Goal: Task Accomplishment & Management: Manage account settings

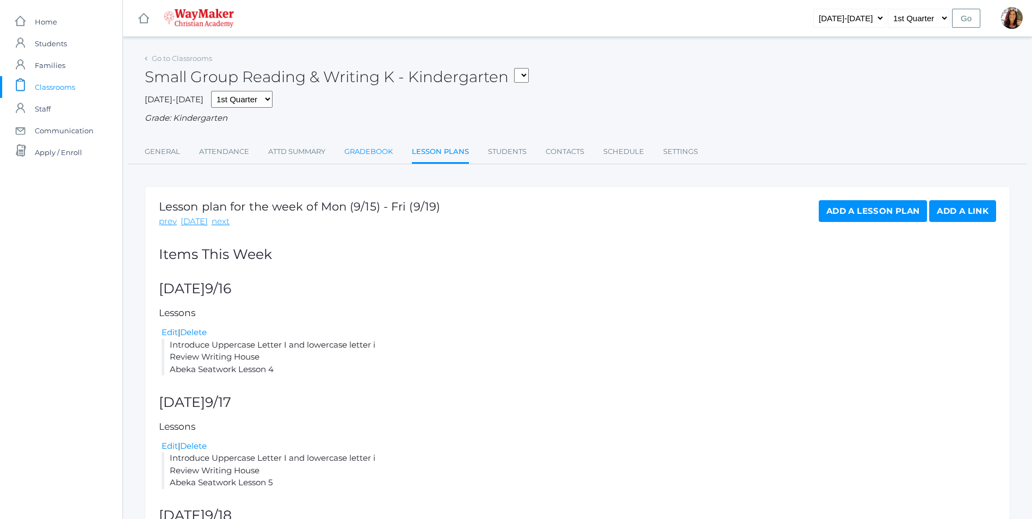
click at [355, 157] on link "Gradebook" at bounding box center [368, 152] width 48 height 22
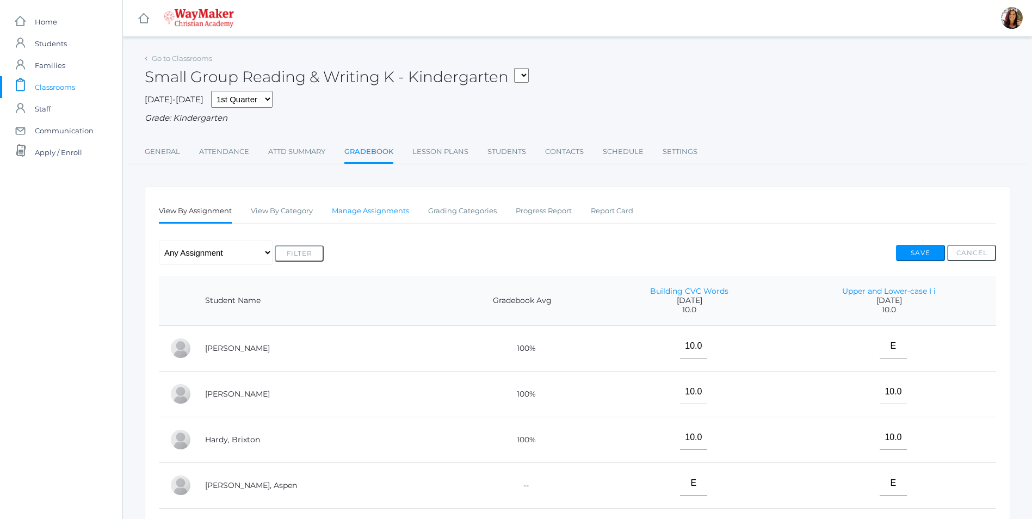
click at [362, 211] on link "Manage Assignments" at bounding box center [370, 211] width 77 height 22
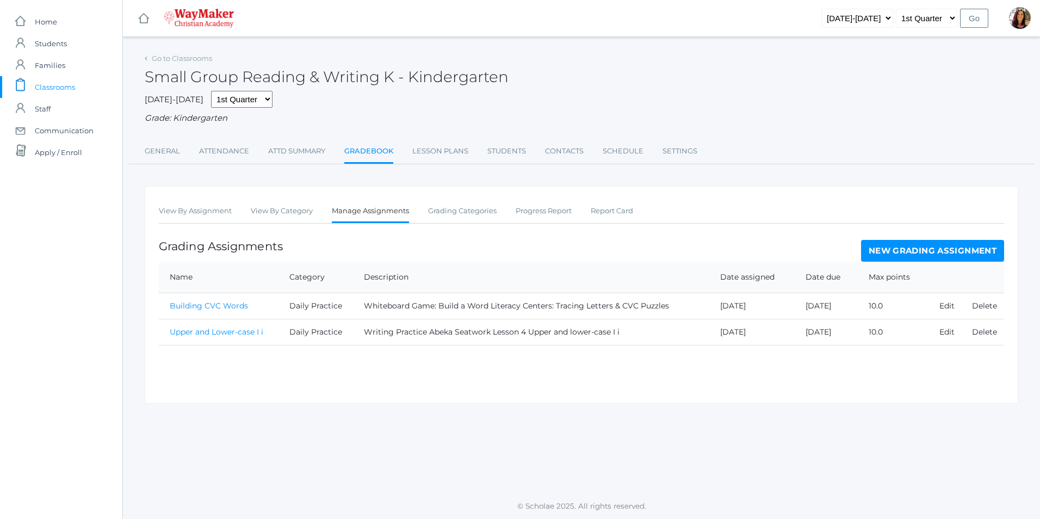
click at [931, 249] on link "New Grading Assignment" at bounding box center [932, 251] width 143 height 22
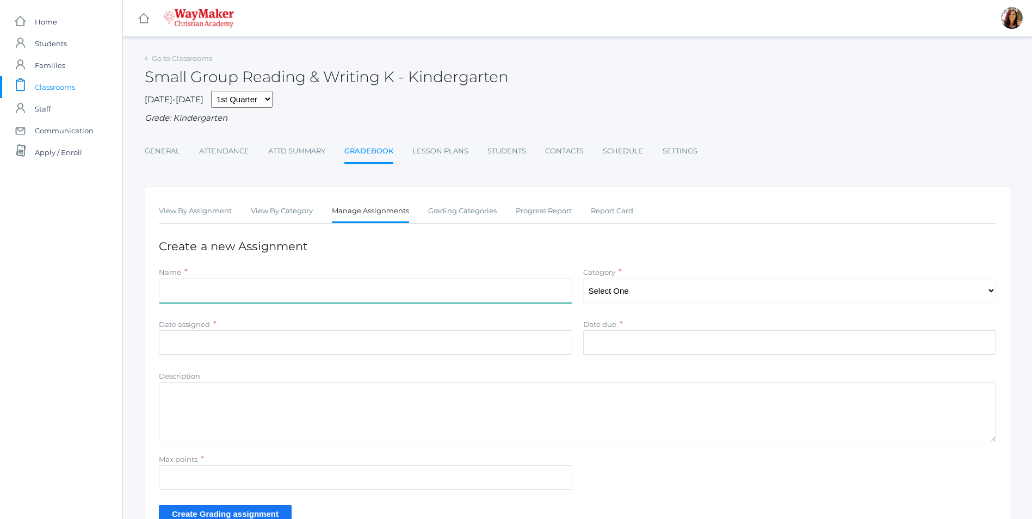
click at [243, 291] on input "Name" at bounding box center [365, 291] width 413 height 24
type input "Upper and lower-case I i"
click at [986, 290] on select "Select One Daily Practice Summative Assessment" at bounding box center [789, 291] width 413 height 24
select select "1108"
click at [583, 280] on select "Select One Daily Practice Summative Assessment" at bounding box center [789, 291] width 413 height 24
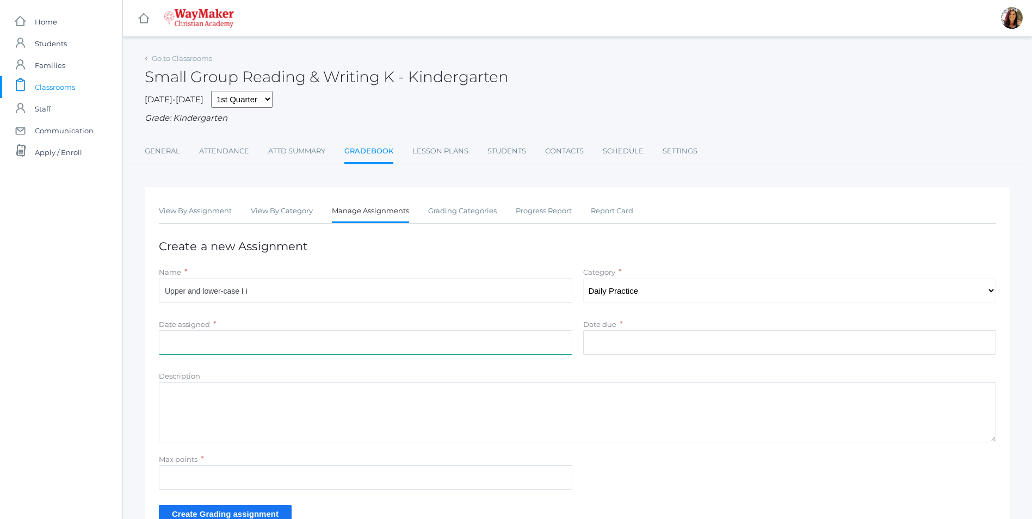
click at [224, 341] on input "Date assigned" at bounding box center [365, 342] width 413 height 24
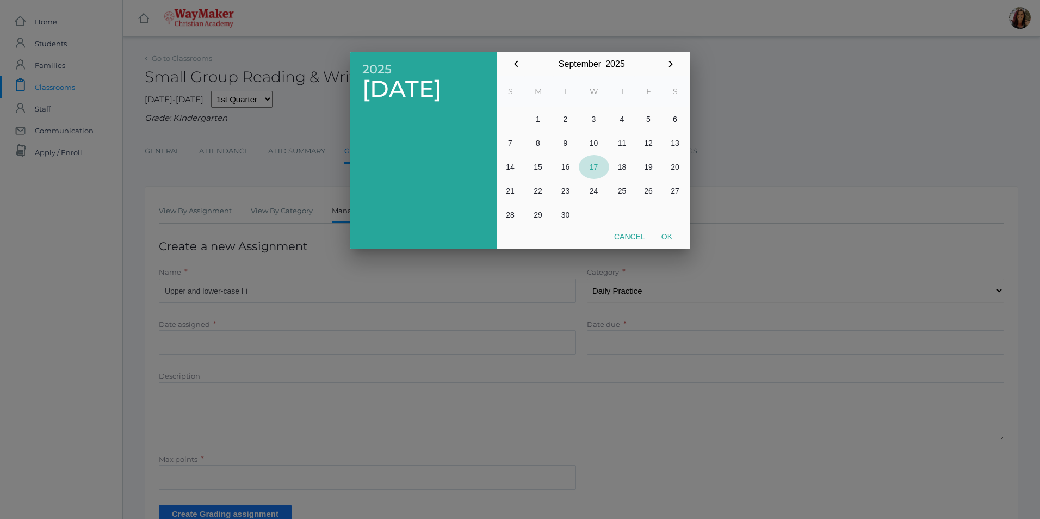
click at [592, 169] on button "17" at bounding box center [594, 167] width 30 height 24
click at [671, 240] on button "Ok" at bounding box center [666, 237] width 27 height 20
type input "[DATE]"
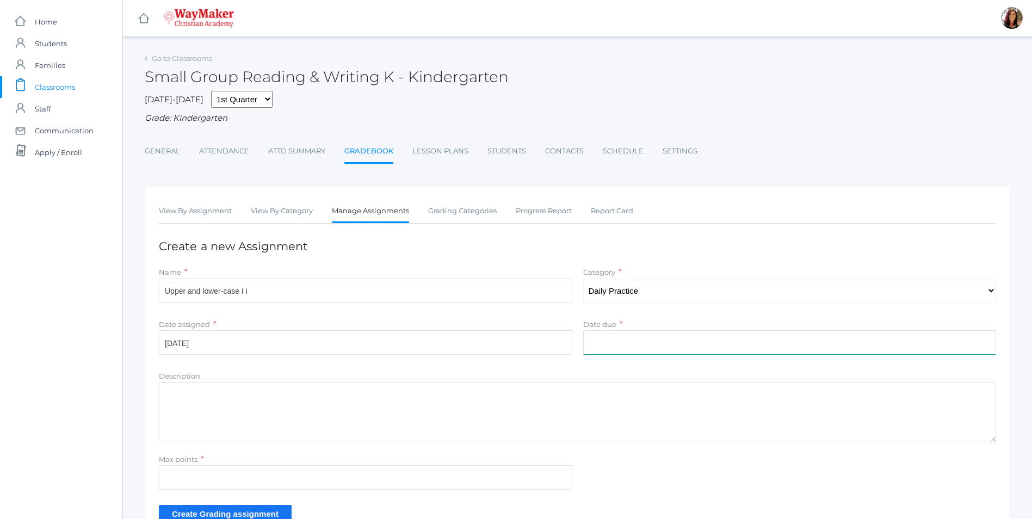
click at [624, 342] on input "Date due" at bounding box center [789, 342] width 413 height 24
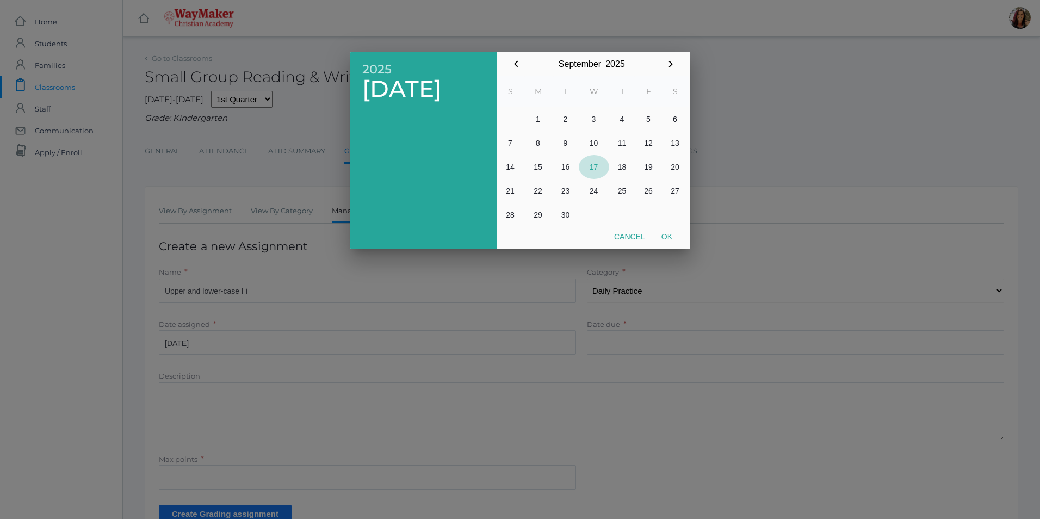
click at [595, 166] on button "17" at bounding box center [594, 167] width 30 height 24
click at [670, 242] on button "Ok" at bounding box center [666, 237] width 27 height 20
type input "[DATE]"
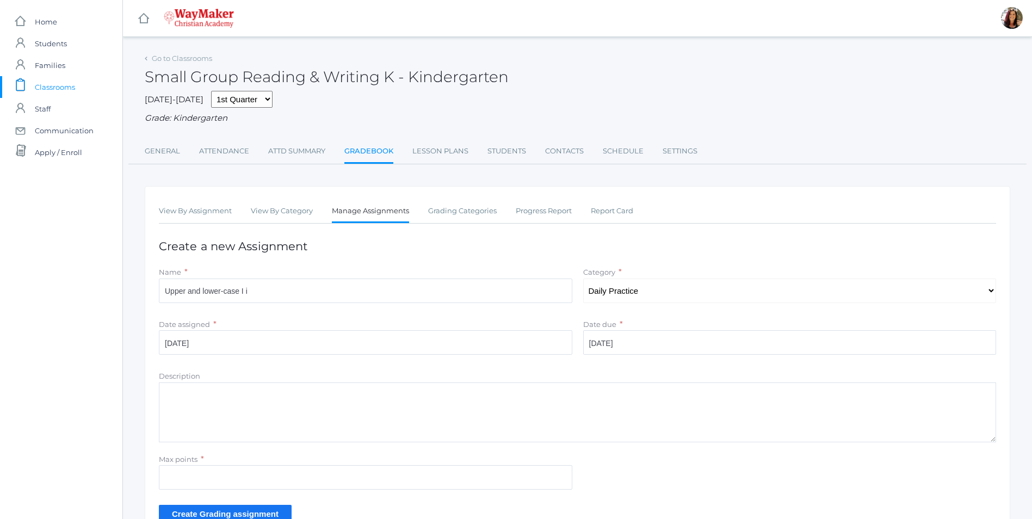
click at [206, 417] on textarea "Description" at bounding box center [577, 412] width 837 height 60
click at [253, 413] on textarea "Writing Practice Review Writing House Abeka Seatwork Lesson 5" at bounding box center [577, 412] width 837 height 60
click at [248, 405] on textarea "Writing Practice Review Writing House Abeka Seatwork Lesson 5" at bounding box center [577, 412] width 837 height 60
type textarea "Writing Practice Review Writing House Upper and lower-case I i Abeka Seatwork L…"
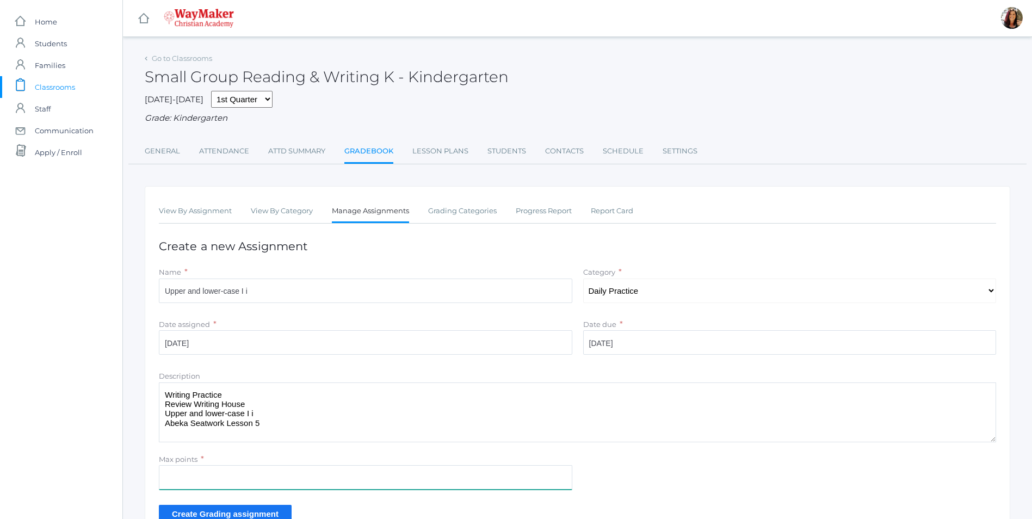
click at [204, 469] on input "Max points" at bounding box center [365, 477] width 413 height 24
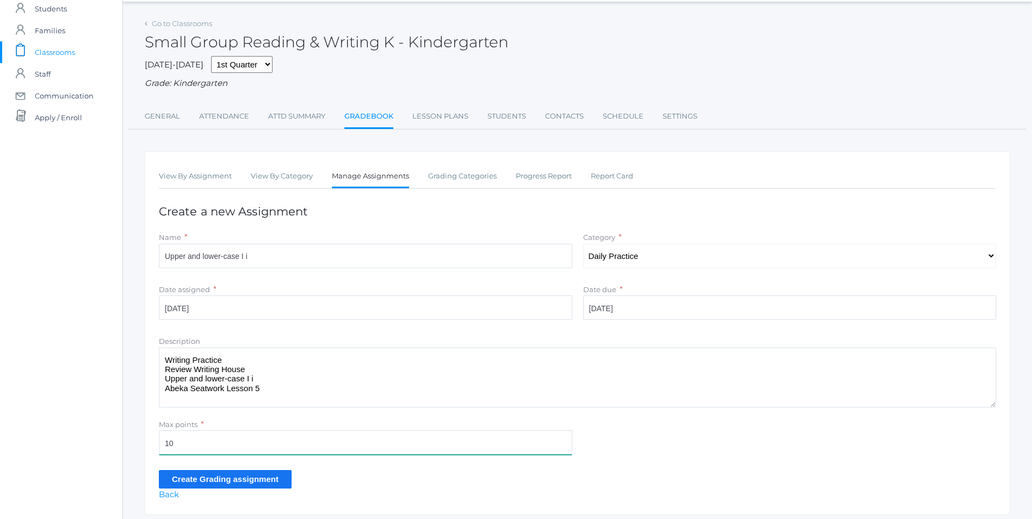
scroll to position [71, 0]
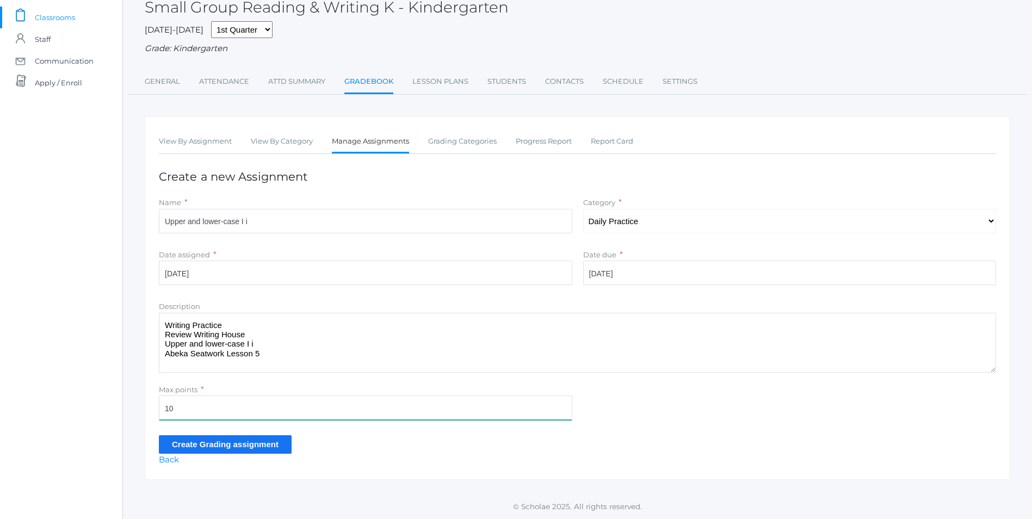
type input "10"
click at [195, 444] on input "Create Grading assignment" at bounding box center [225, 444] width 133 height 18
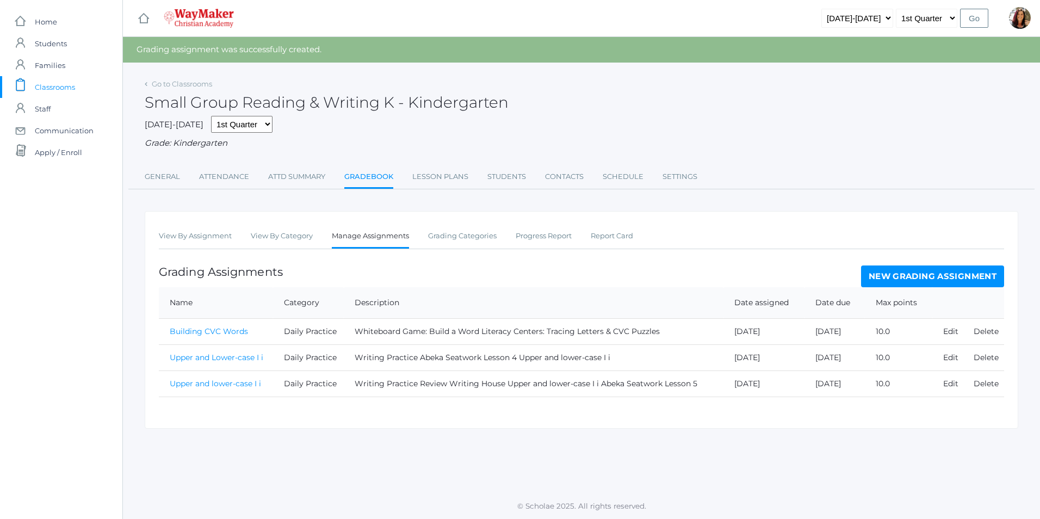
click at [202, 385] on link "Upper and lower-case I i" at bounding box center [215, 384] width 91 height 10
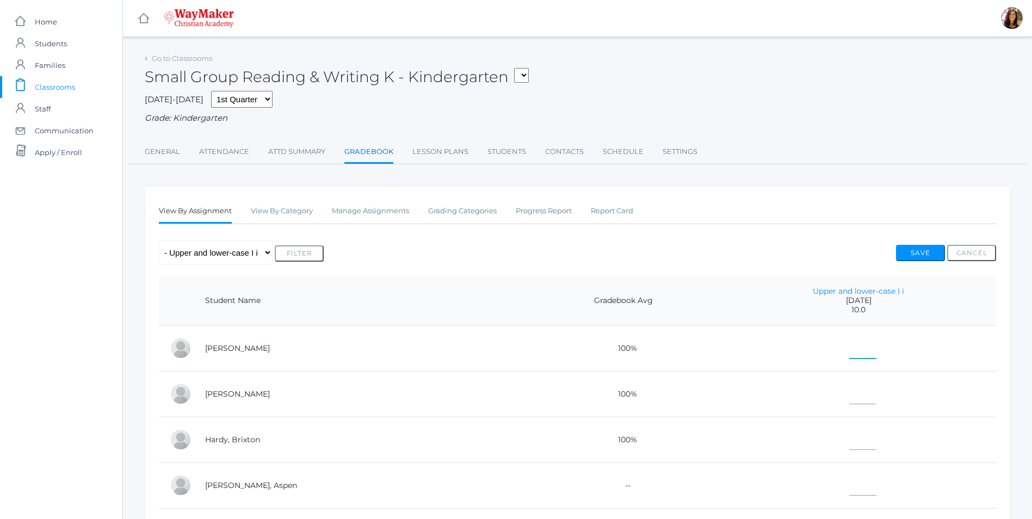
click at [849, 349] on input"] "text" at bounding box center [862, 346] width 27 height 24
type input"] "10"
click at [849, 395] on input"] "text" at bounding box center [862, 392] width 27 height 24
type input"] "10"
click at [849, 430] on input"] "text" at bounding box center [862, 437] width 27 height 24
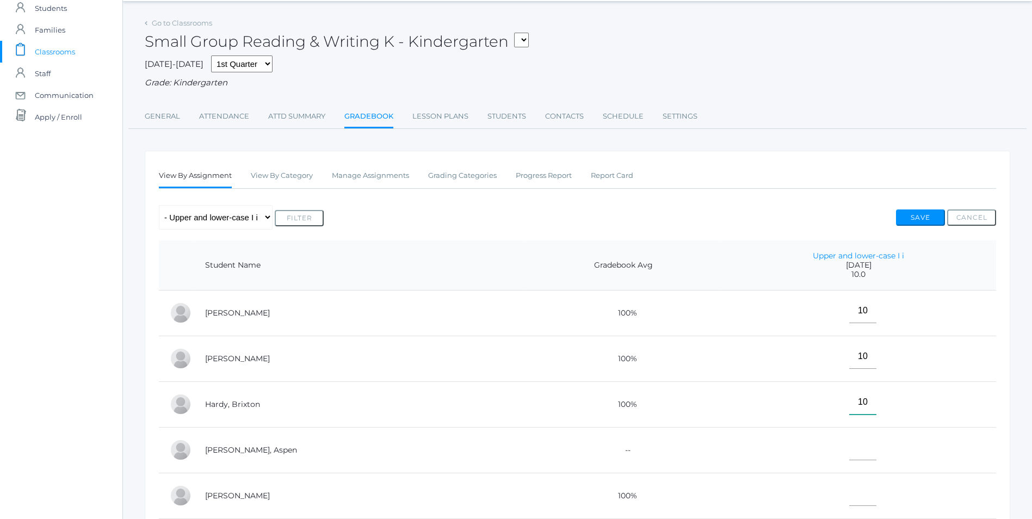
scroll to position [54, 0]
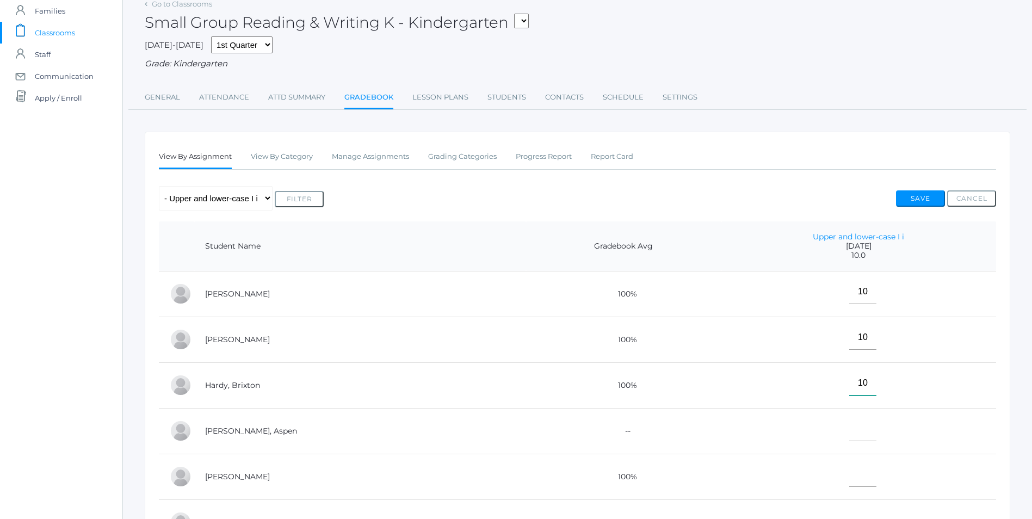
type input"] "10"
click at [849, 424] on input"] "text" at bounding box center [862, 429] width 27 height 24
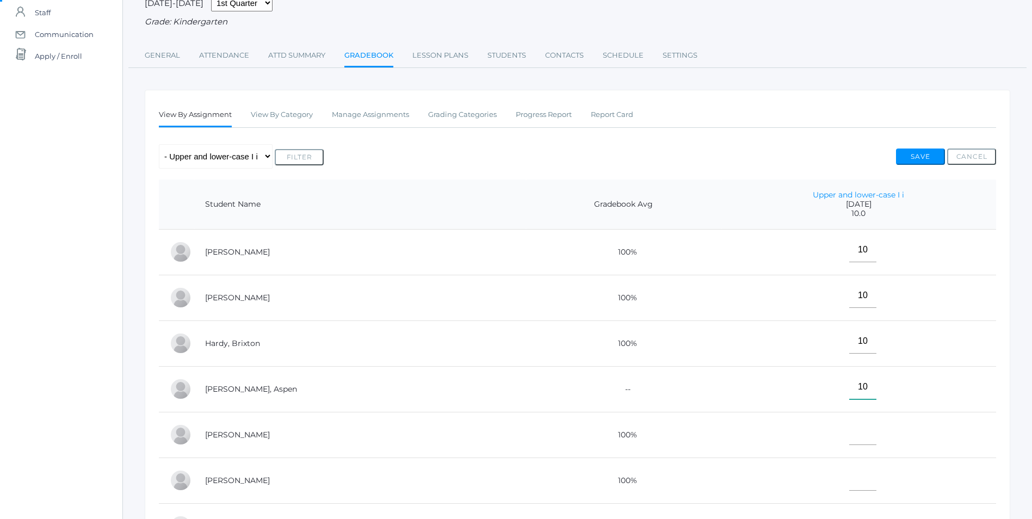
scroll to position [163, 0]
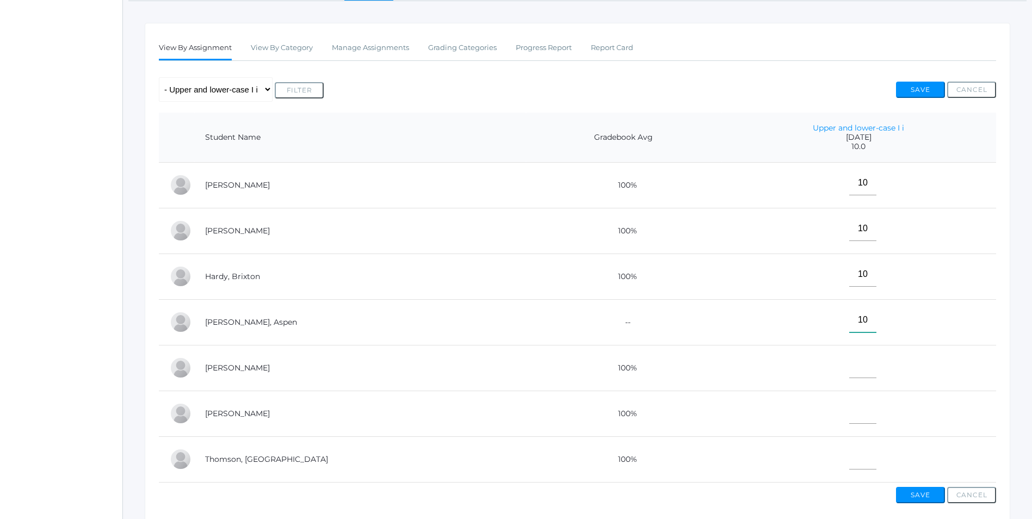
type input"] "10"
click at [849, 378] on input"] "text" at bounding box center [862, 366] width 27 height 24
type input"] "E"
click at [849, 416] on input"] "text" at bounding box center [862, 411] width 27 height 24
type input"] "E"
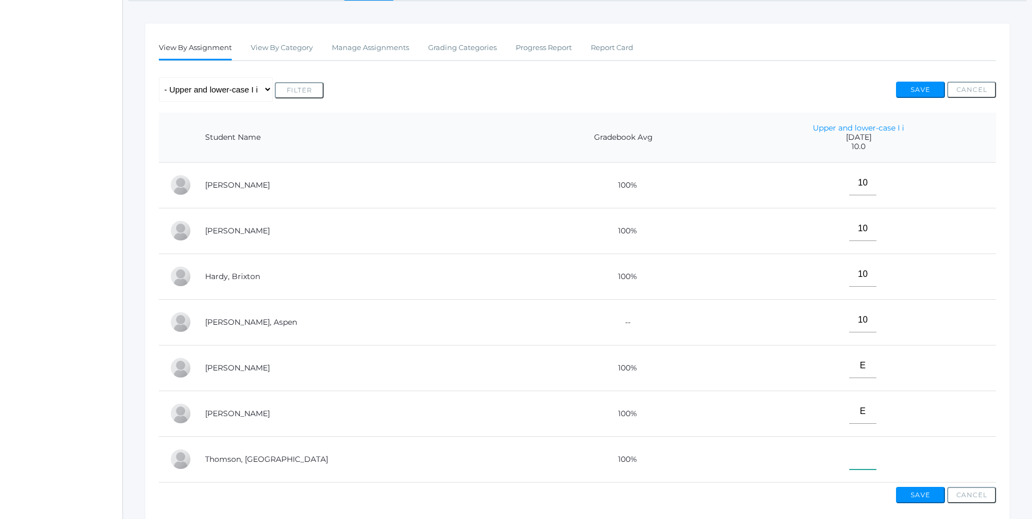
click at [849, 461] on input"] "text" at bounding box center [862, 457] width 27 height 24
type input"] "10"
click at [913, 502] on button "Save" at bounding box center [920, 495] width 49 height 16
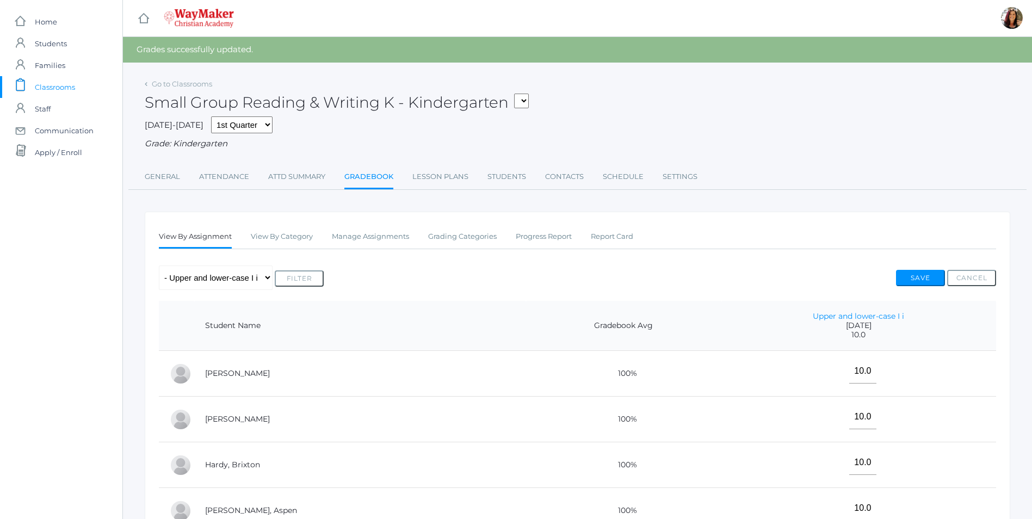
click at [77, 90] on link "icons/clipboard/plain Created with Sketch. Classrooms" at bounding box center [61, 87] width 122 height 22
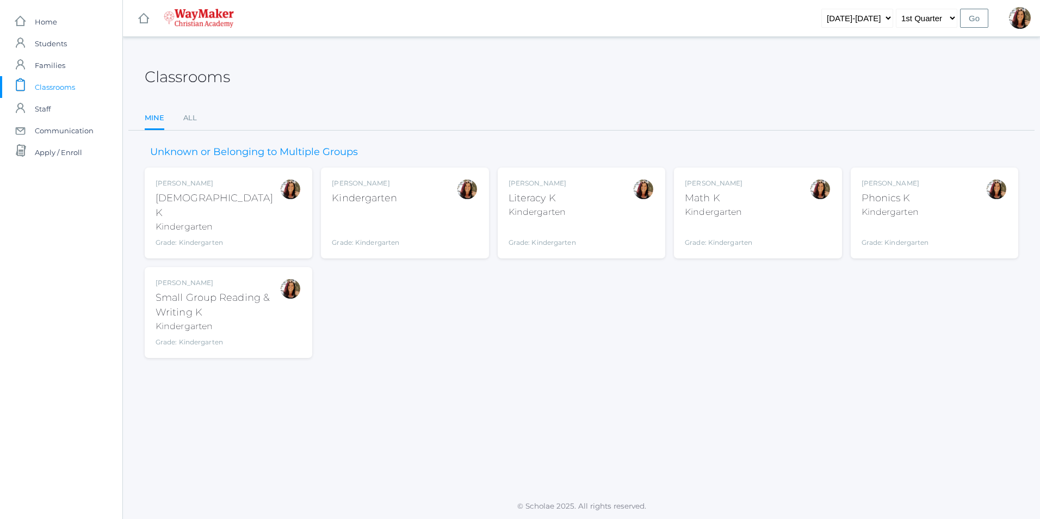
click at [911, 196] on div "Phonics K" at bounding box center [895, 198] width 67 height 15
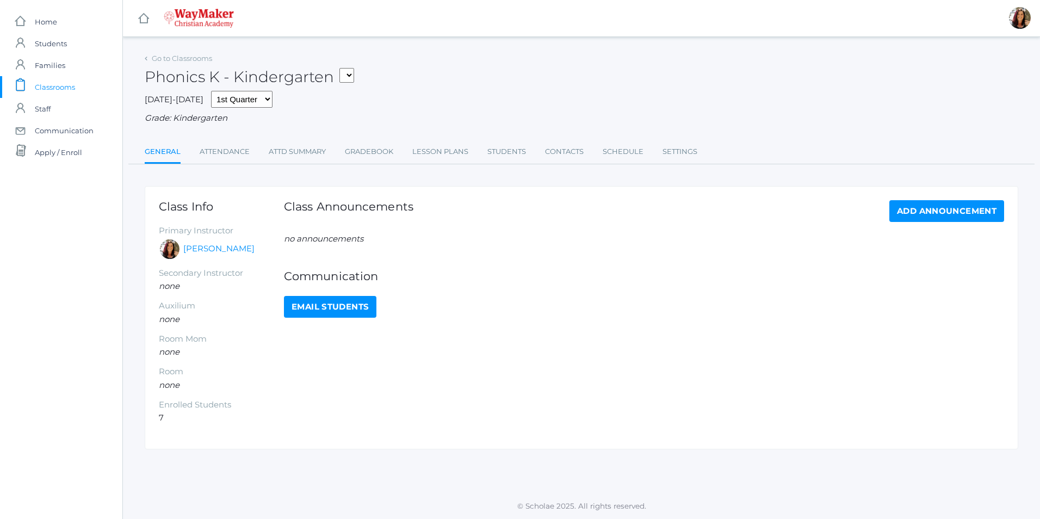
click at [351, 76] on select "KINDER - Small Group Reading & Writing K Kindergarten KINDER - Math K Kindergar…" at bounding box center [346, 75] width 15 height 15
click at [81, 90] on link "icons/clipboard/plain Created with Sketch. Classrooms" at bounding box center [61, 87] width 122 height 22
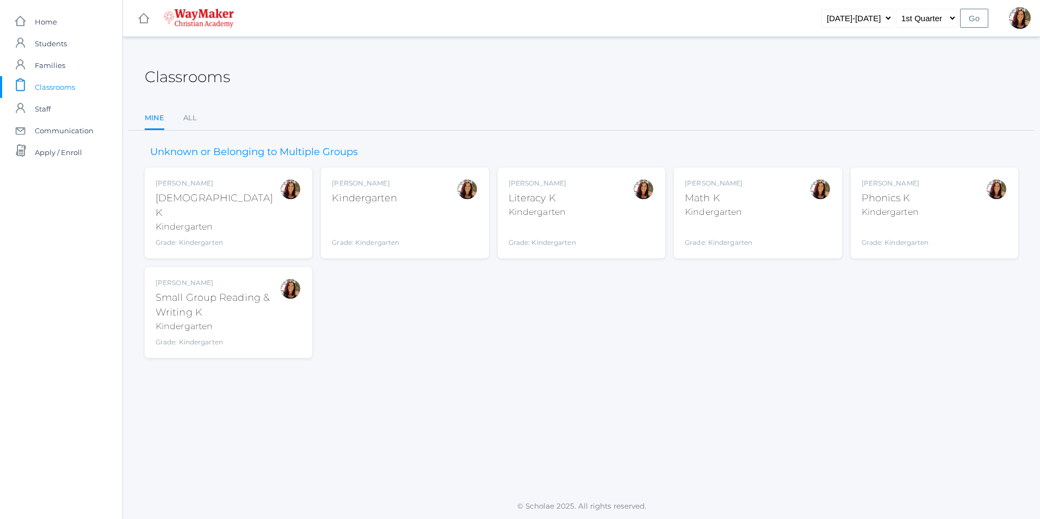
click at [747, 197] on div "Math K" at bounding box center [718, 198] width 67 height 15
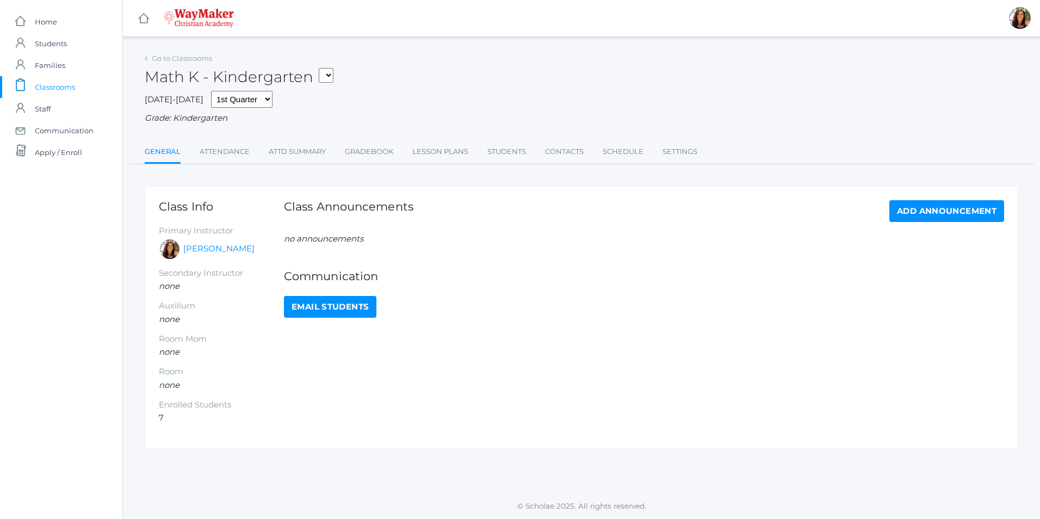
click at [73, 89] on span "Classrooms" at bounding box center [55, 87] width 40 height 22
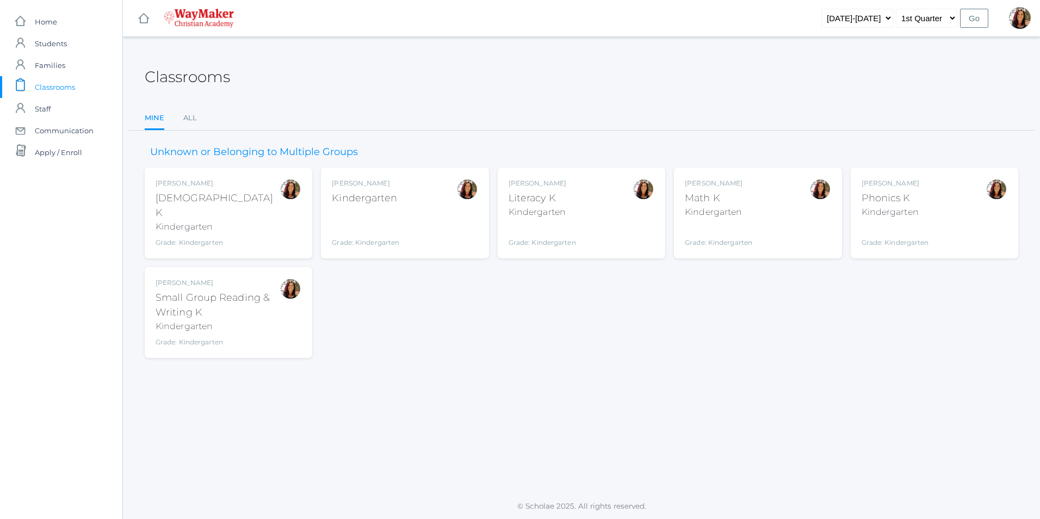
click at [374, 208] on div "Gina Pecor Kindergarten Grade: Kindergarten KINDER" at bounding box center [365, 212] width 67 height 69
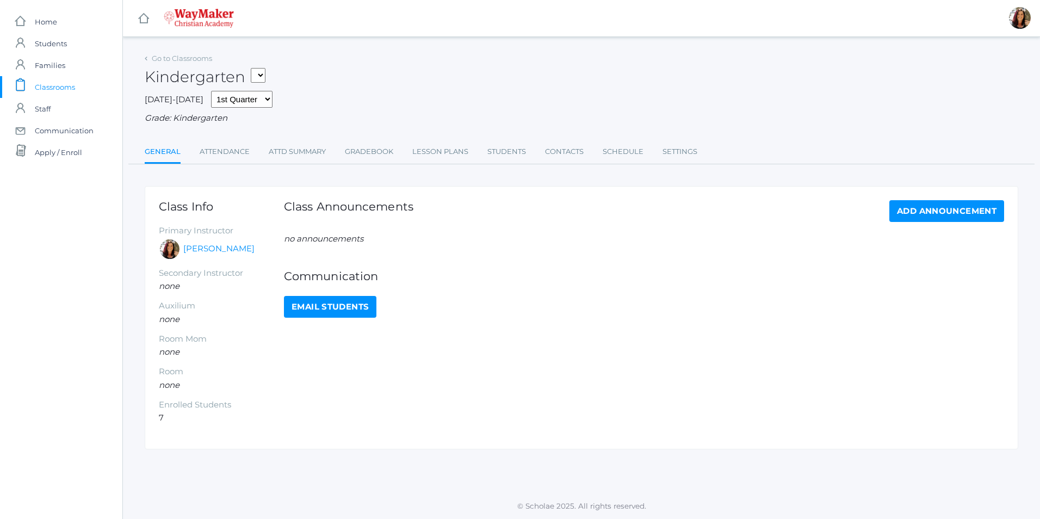
click at [265, 70] on select "KINDER - Small Group Reading & Writing K Kindergarten KINDER - Math K Kindergar…" at bounding box center [258, 75] width 15 height 15
click at [76, 84] on link "icons/clipboard/plain Created with Sketch. Classrooms" at bounding box center [61, 87] width 122 height 22
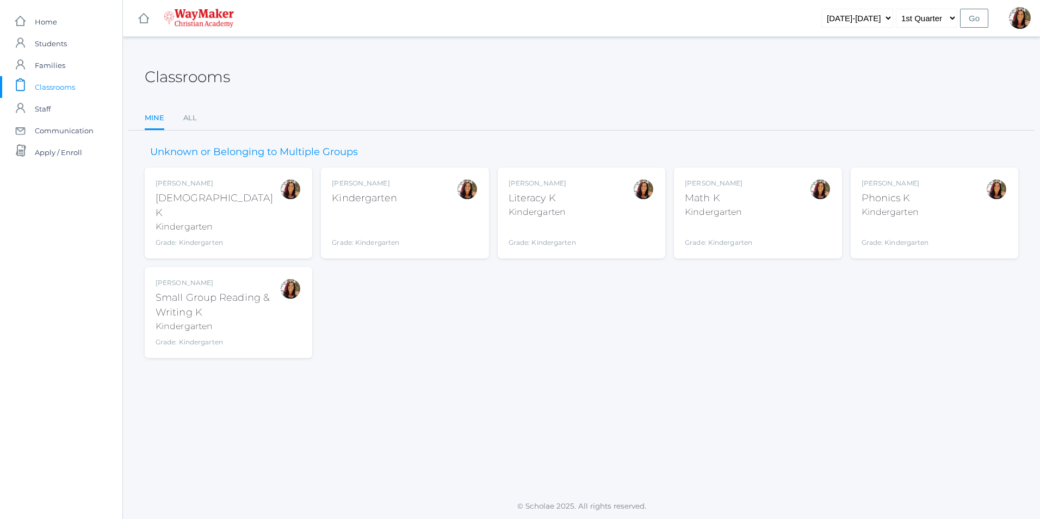
click at [180, 220] on div "Kindergarten" at bounding box center [218, 226] width 124 height 13
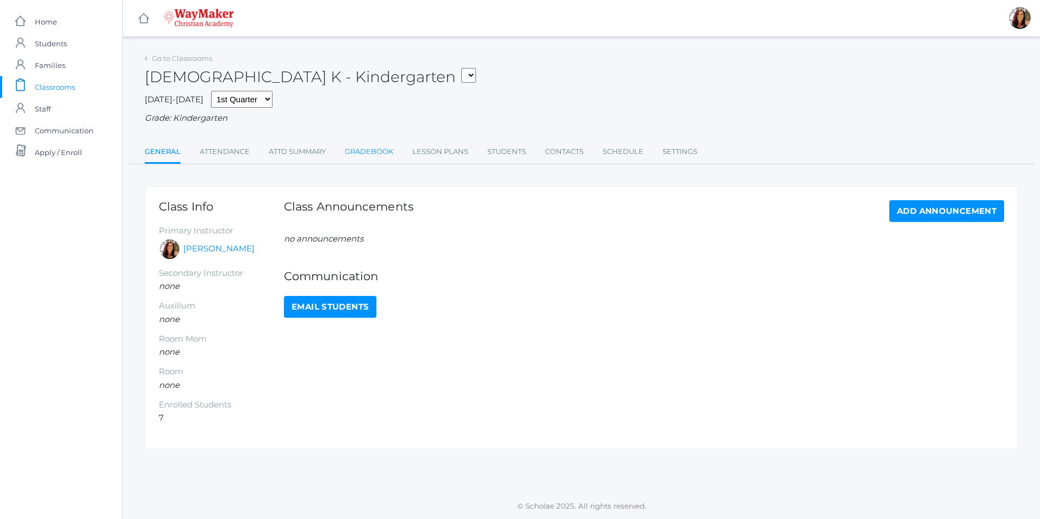
click at [379, 158] on link "Gradebook" at bounding box center [369, 152] width 48 height 22
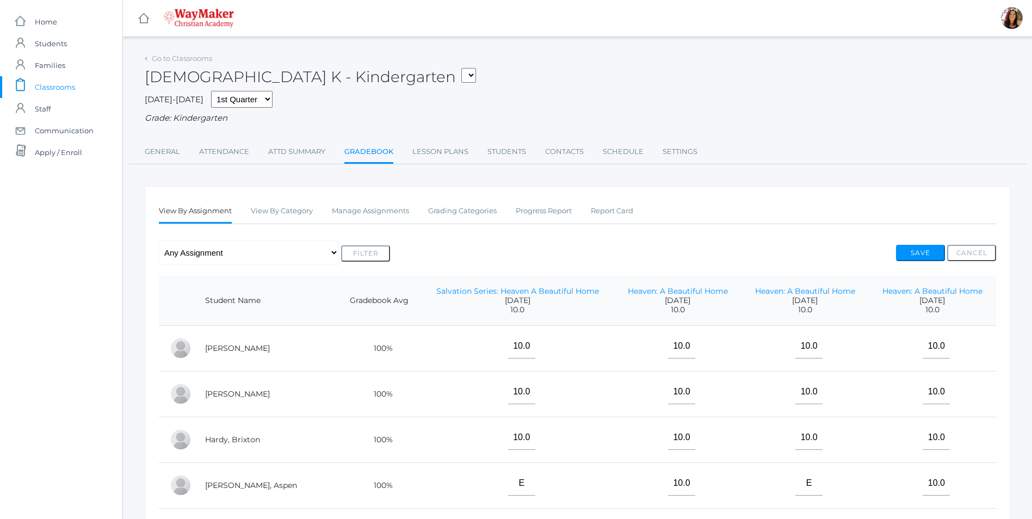
click at [56, 90] on span "Classrooms" at bounding box center [55, 87] width 40 height 22
